Goal: Browse casually: Explore the website without a specific task or goal

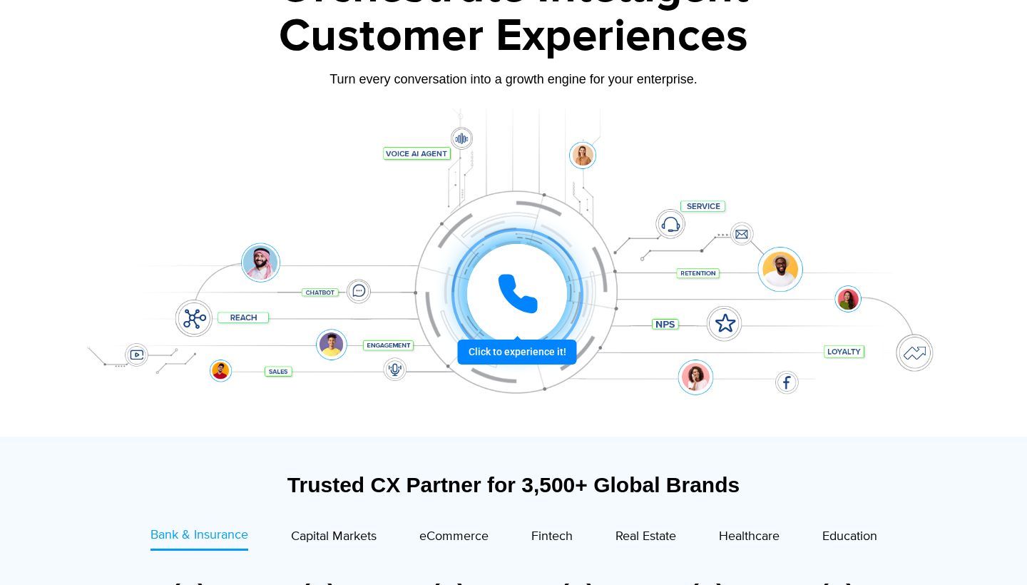
scroll to position [126, 0]
click at [510, 300] on icon at bounding box center [518, 294] width 36 height 36
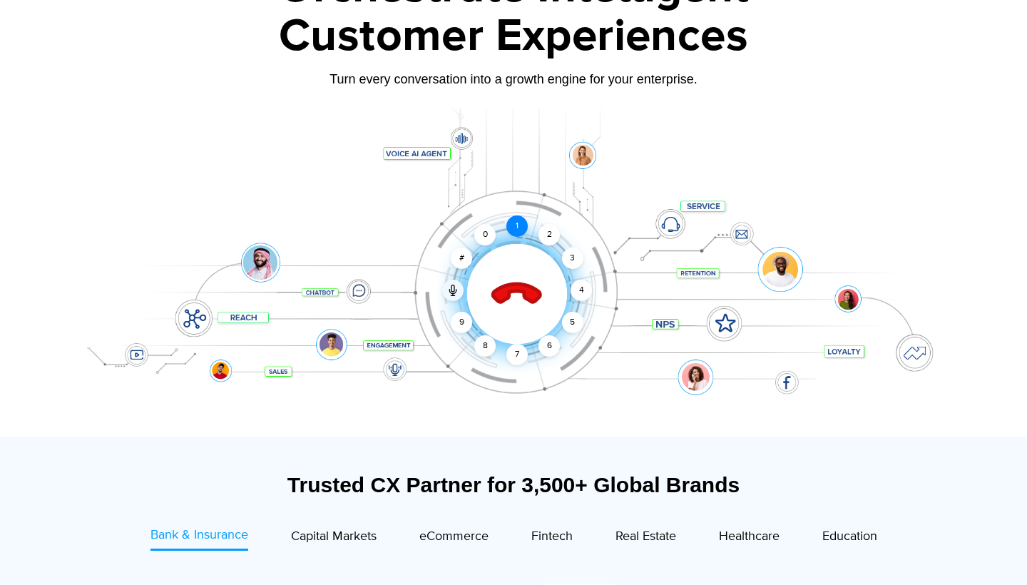
click at [519, 228] on div "1" at bounding box center [517, 225] width 21 height 21
click at [518, 278] on icon at bounding box center [517, 294] width 61 height 61
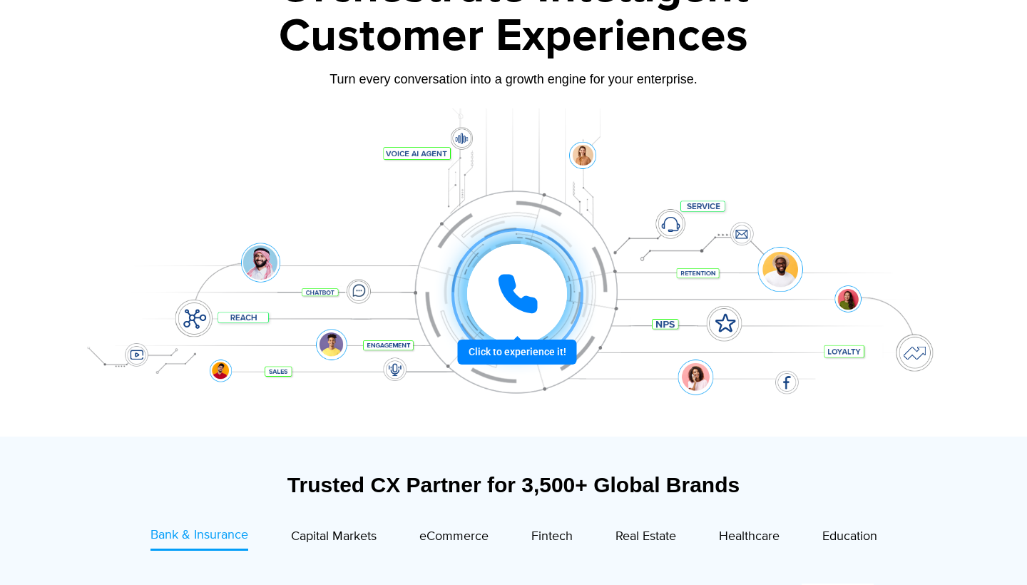
click at [518, 278] on icon at bounding box center [518, 294] width 43 height 43
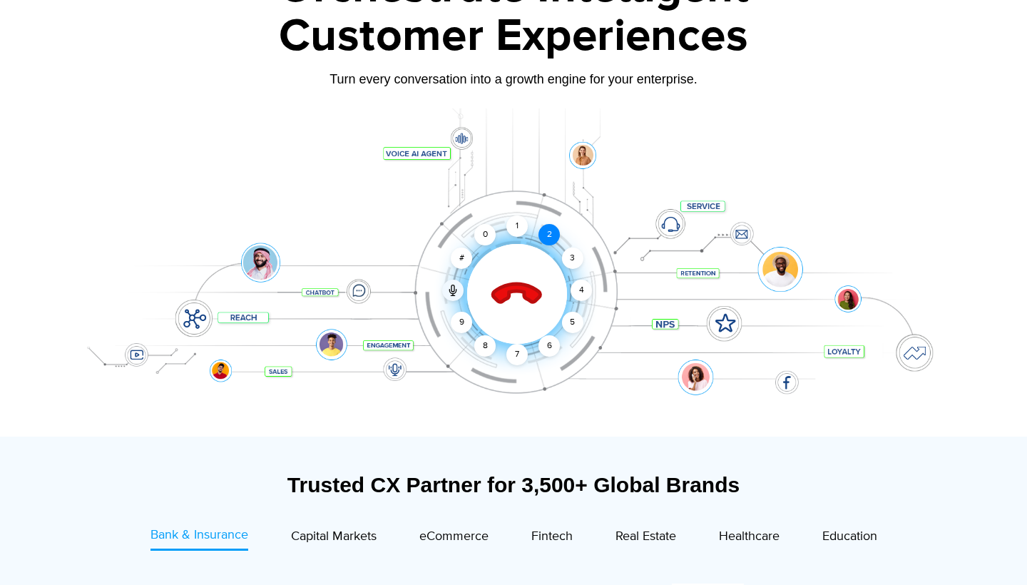
click at [547, 227] on div "2" at bounding box center [549, 234] width 21 height 21
click at [546, 237] on div "2" at bounding box center [549, 234] width 21 height 21
click at [512, 285] on icon at bounding box center [517, 295] width 50 height 50
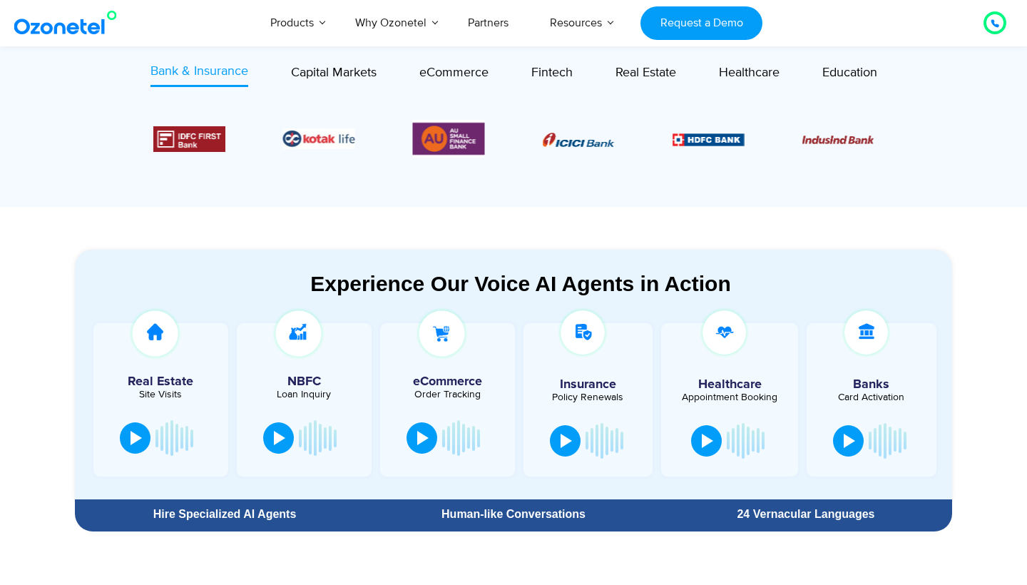
scroll to position [682, 0]
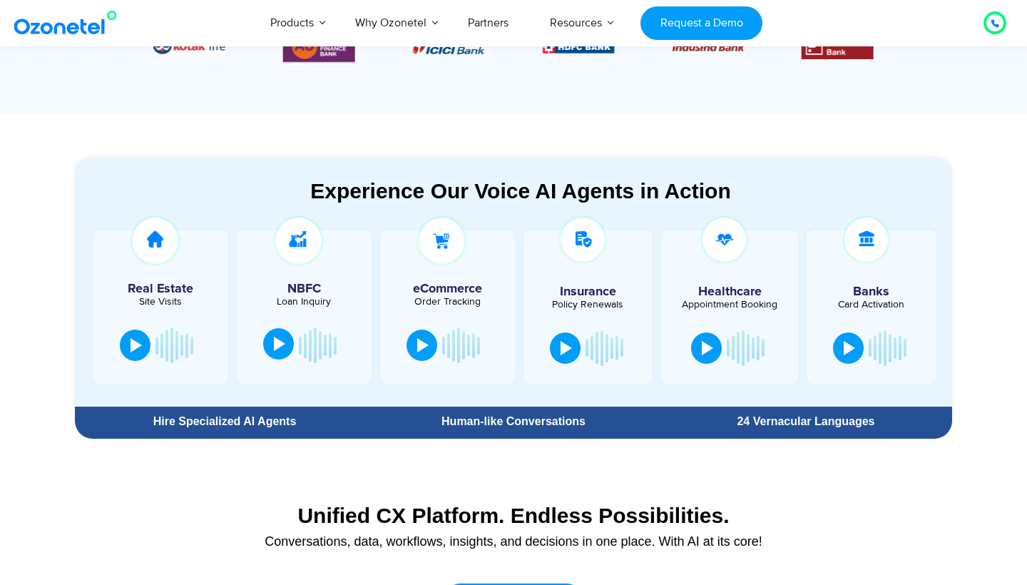
click at [283, 350] on div at bounding box center [279, 344] width 11 height 14
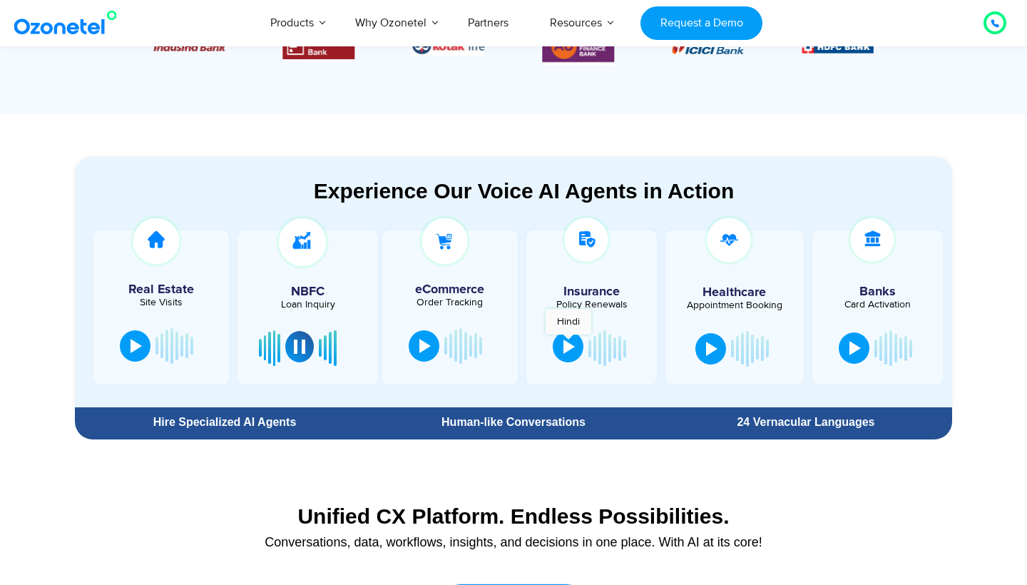
click at [569, 342] on div at bounding box center [569, 347] width 11 height 14
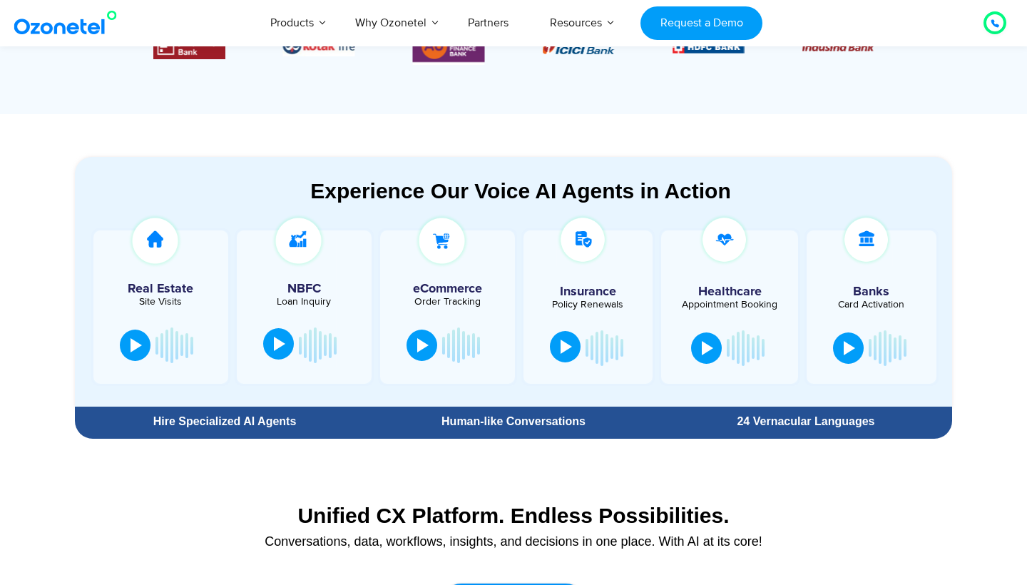
click at [565, 349] on div at bounding box center [566, 347] width 11 height 14
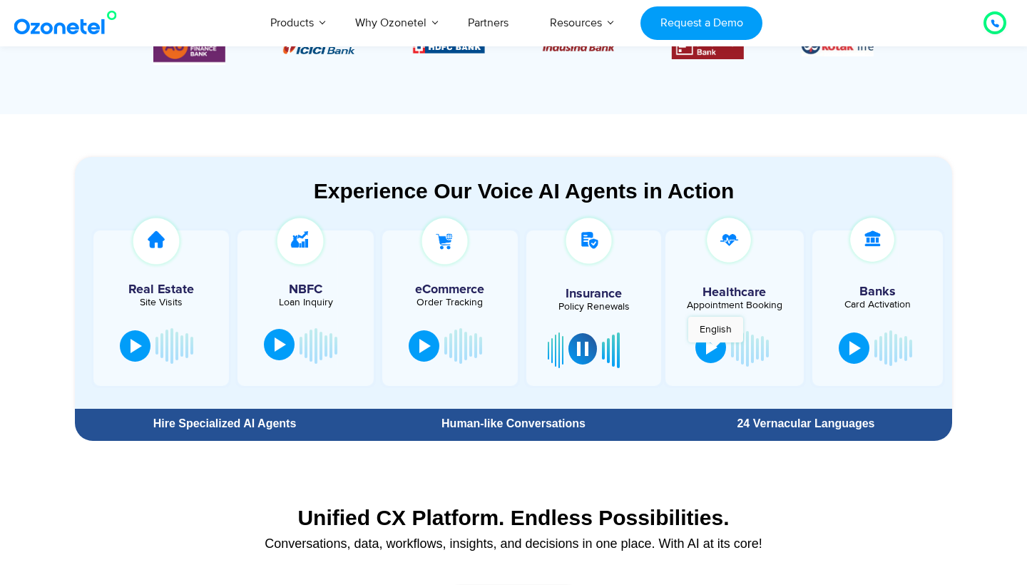
click at [716, 350] on div at bounding box center [711, 347] width 11 height 14
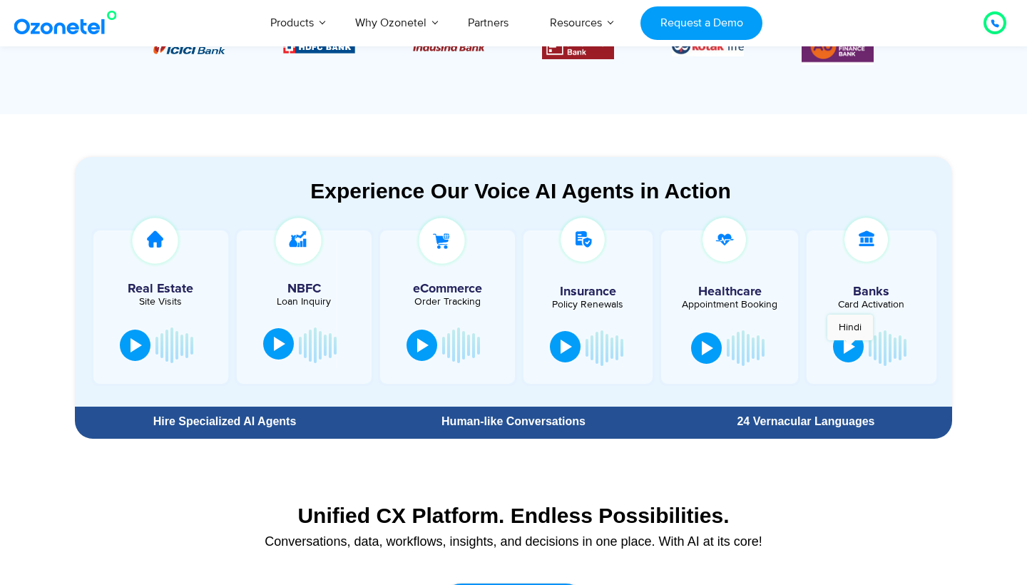
click at [850, 347] on div at bounding box center [849, 347] width 11 height 14
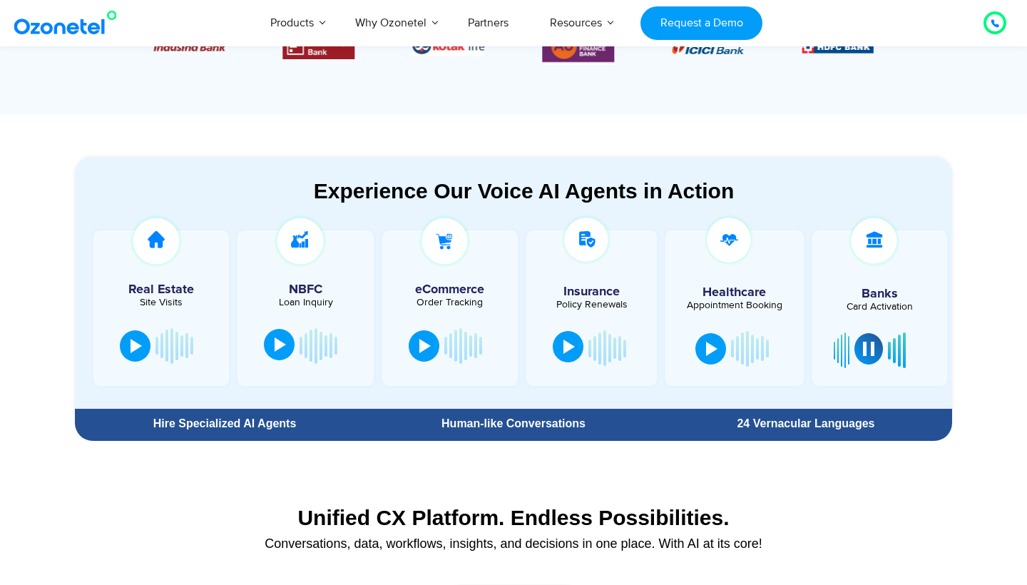
click at [865, 350] on div at bounding box center [868, 349] width 11 height 14
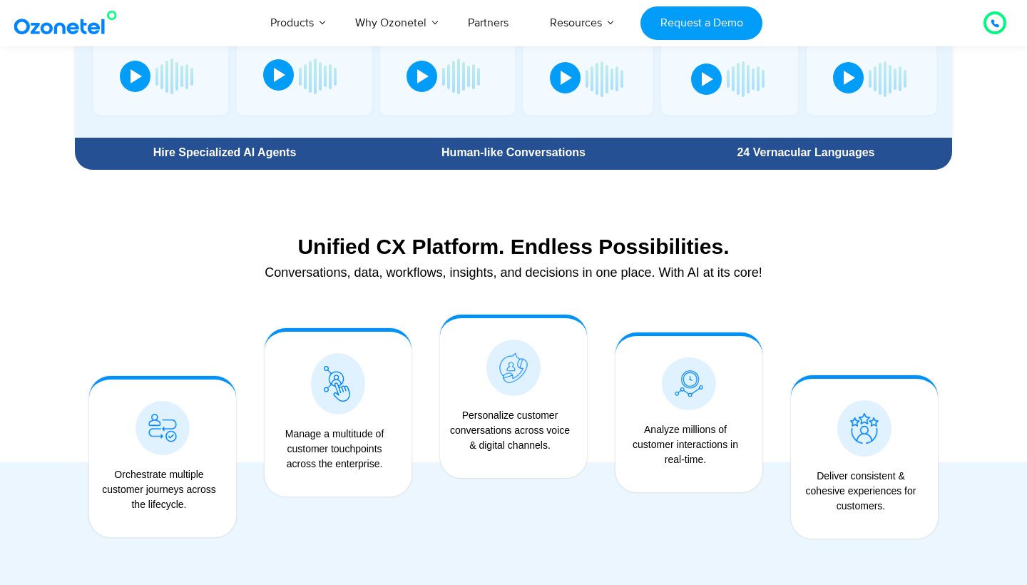
scroll to position [958, 0]
